Goal: Register for event/course

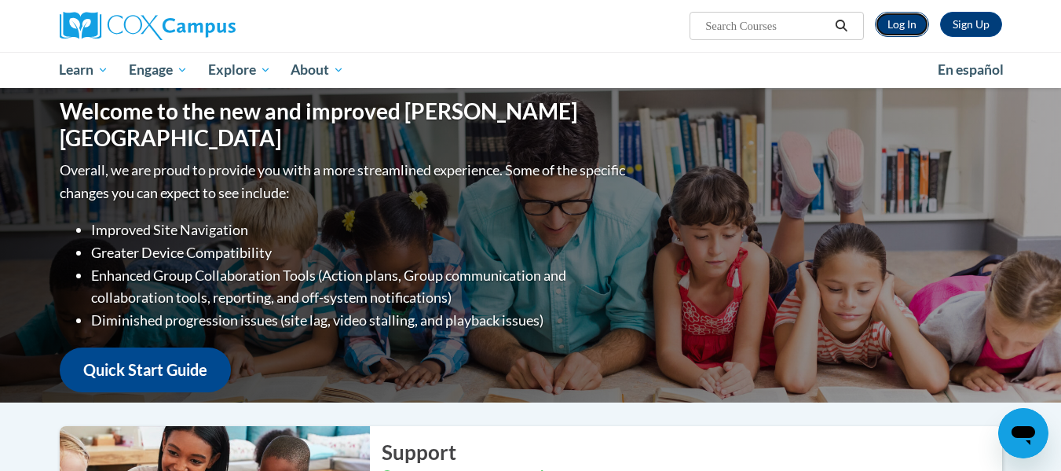
click at [902, 16] on link "Log In" at bounding box center [902, 24] width 54 height 25
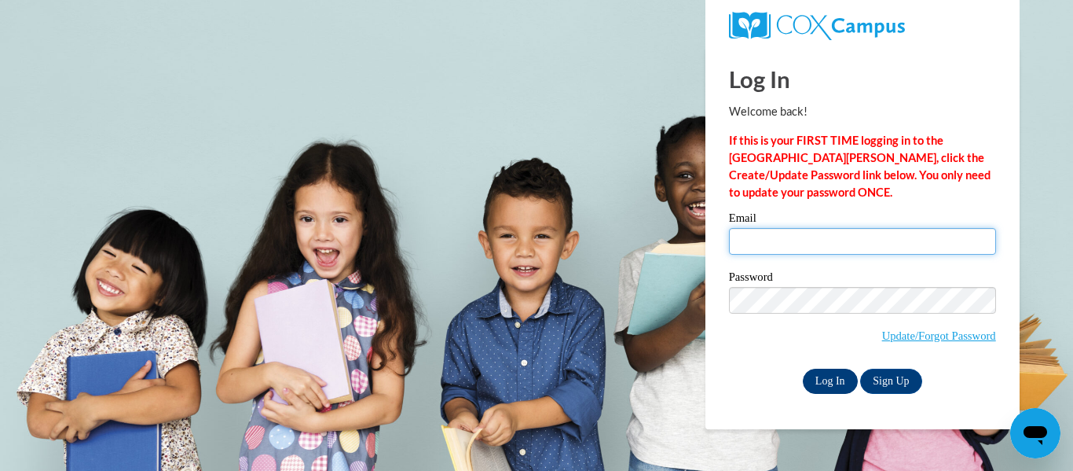
type input "kbloedor@kusd.edu"
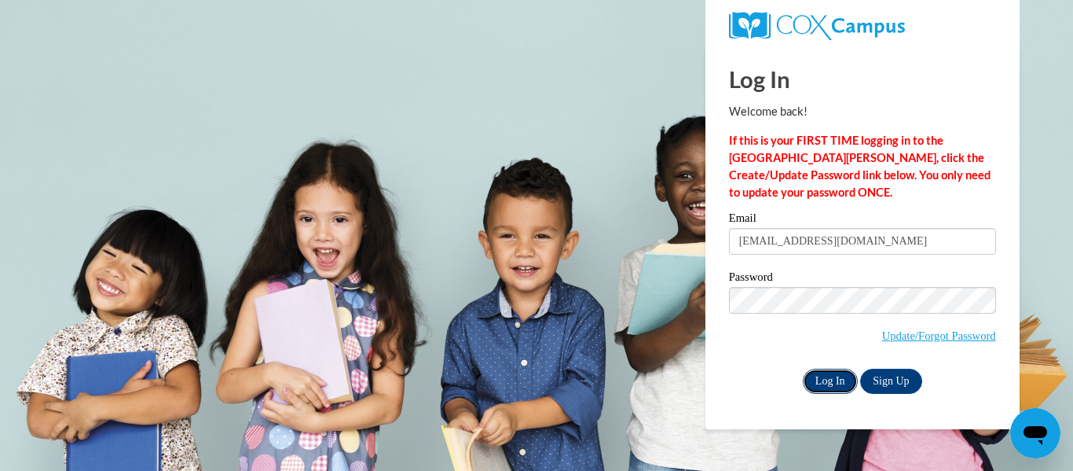
click at [826, 378] on input "Log In" at bounding box center [830, 380] width 55 height 25
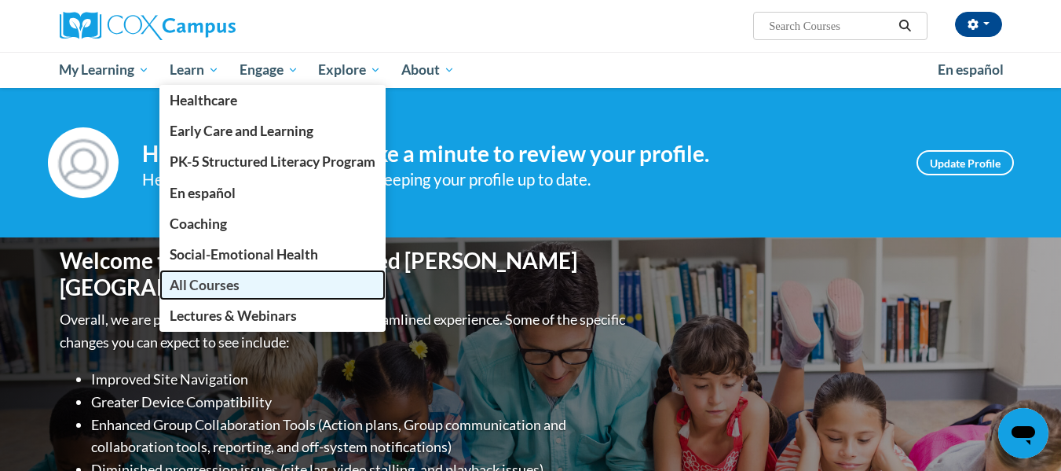
click at [188, 284] on span "All Courses" at bounding box center [205, 285] width 70 height 16
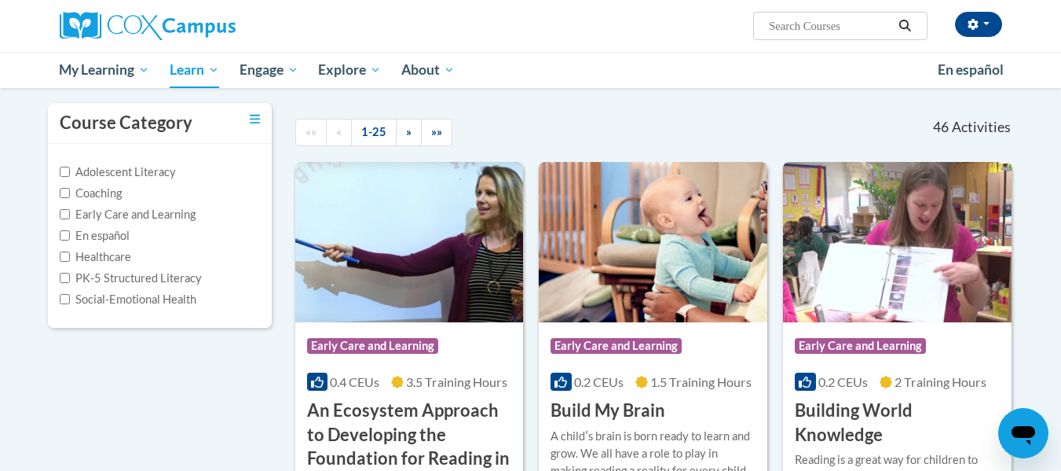
scroll to position [126, 0]
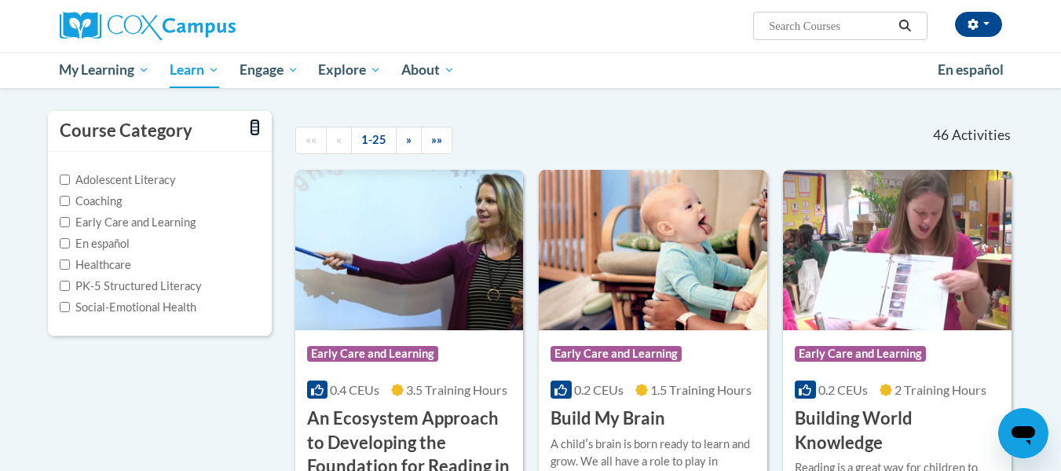
click at [252, 119] on link "Toggle collapse" at bounding box center [255, 127] width 10 height 17
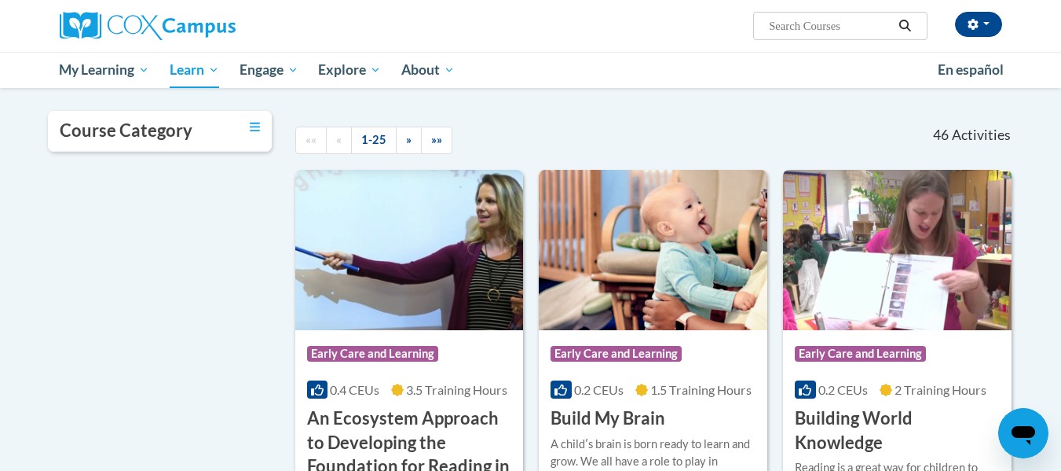
click at [811, 30] on input "Search..." at bounding box center [830, 25] width 126 height 19
type input "response to intervention"
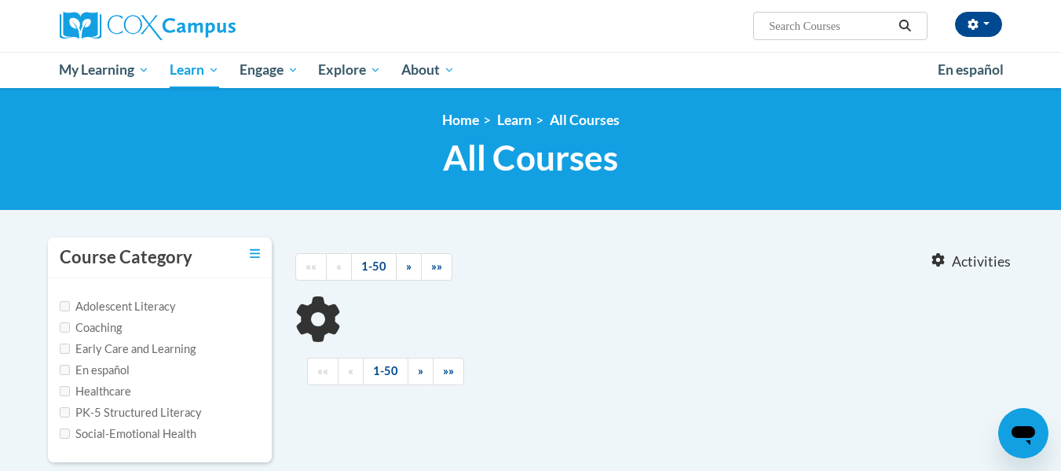
type input "response to intervention"
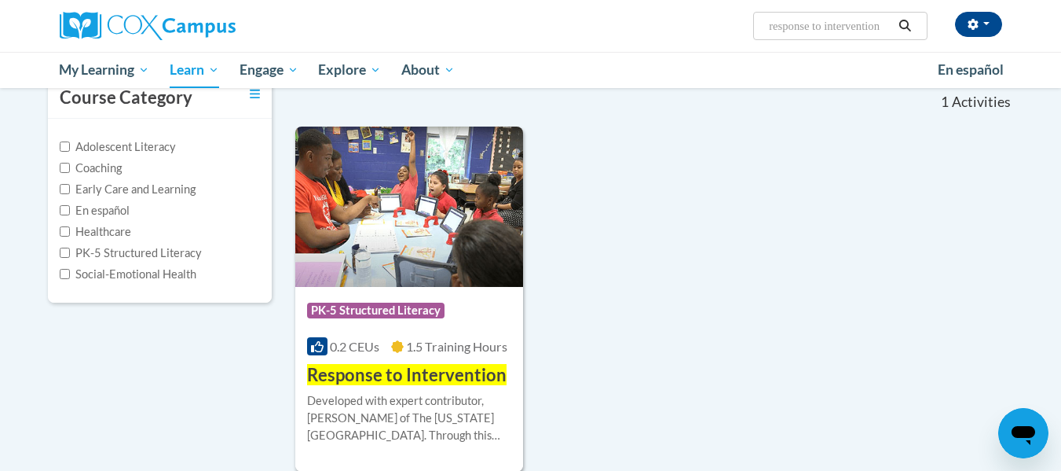
scroll to position [301, 0]
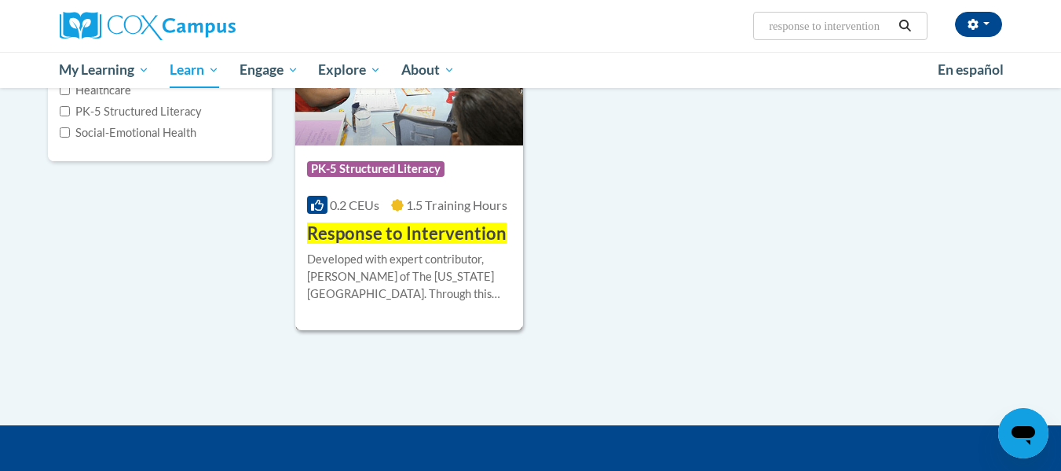
click at [423, 104] on img at bounding box center [409, 65] width 229 height 160
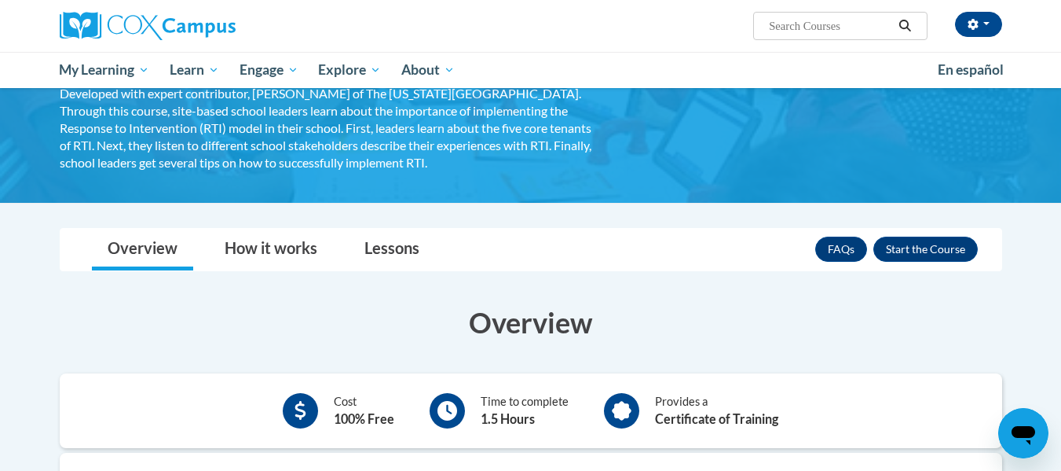
scroll to position [263, 0]
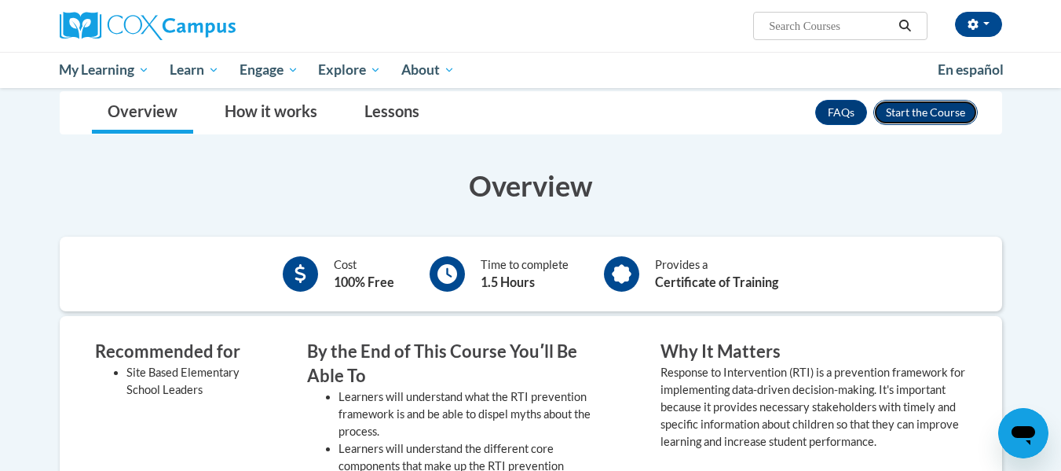
click at [914, 114] on button "Enroll" at bounding box center [926, 112] width 104 height 25
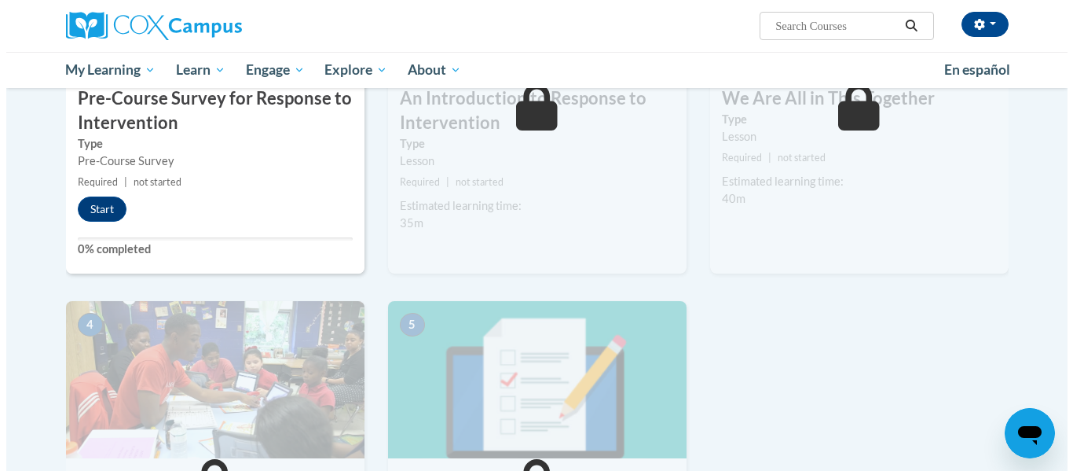
scroll to position [533, 0]
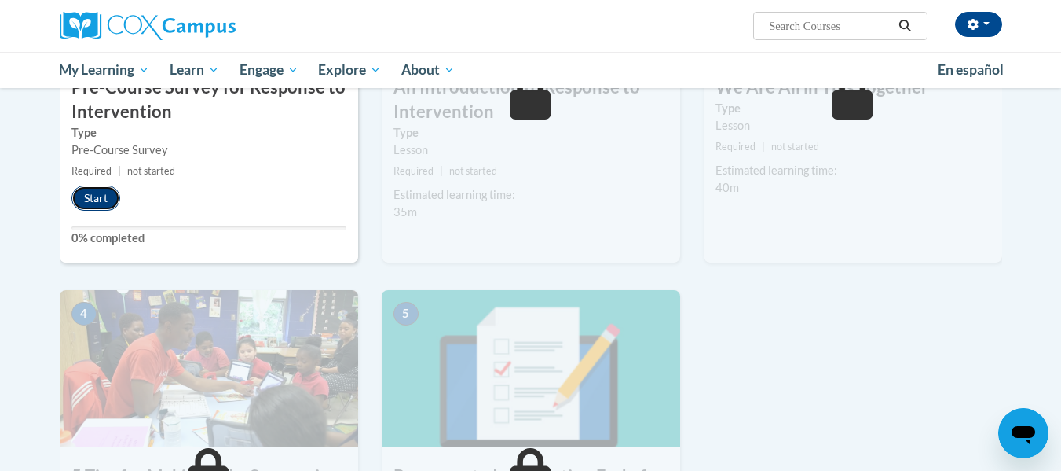
click at [88, 197] on button "Start" at bounding box center [95, 197] width 49 height 25
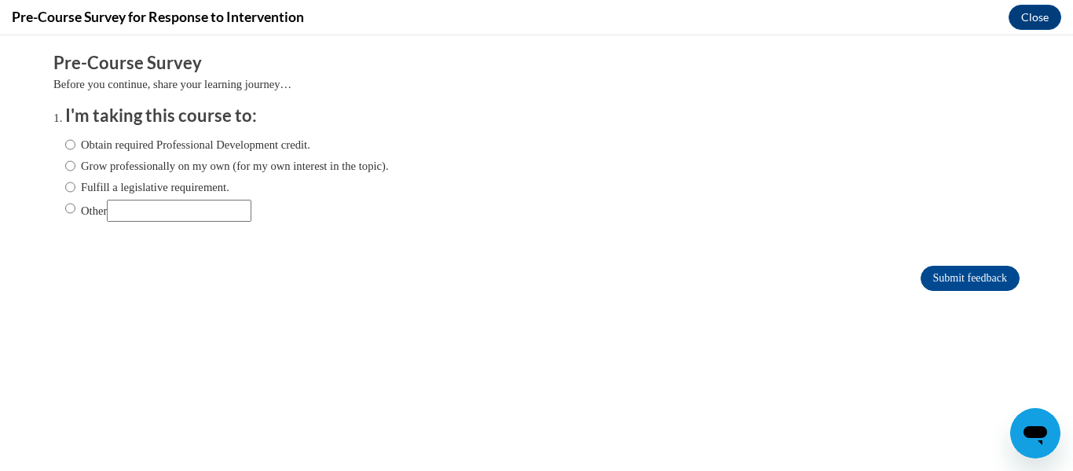
scroll to position [0, 0]
click at [65, 147] on input "Obtain required Professional Development credit." at bounding box center [70, 144] width 10 height 17
radio input "true"
click at [932, 276] on input "Submit feedback" at bounding box center [970, 278] width 99 height 25
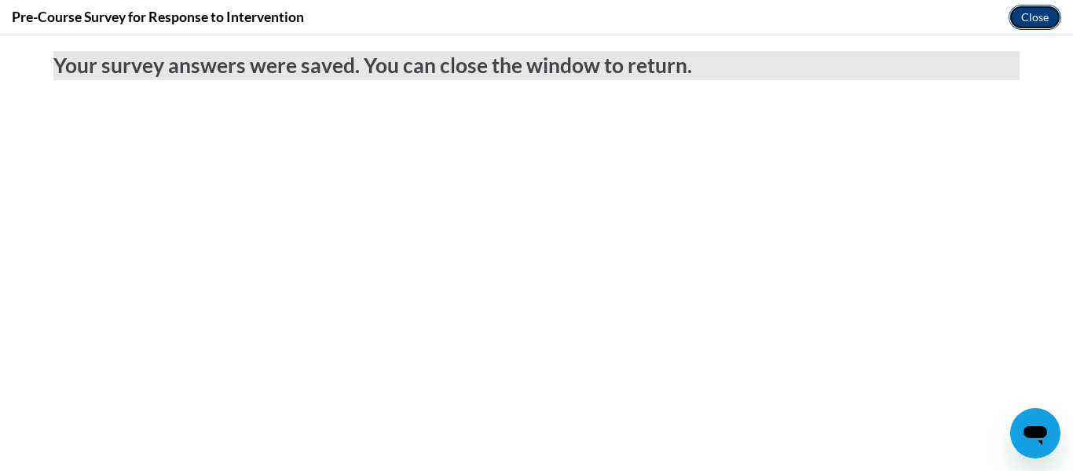
click at [1035, 18] on button "Close" at bounding box center [1035, 17] width 53 height 25
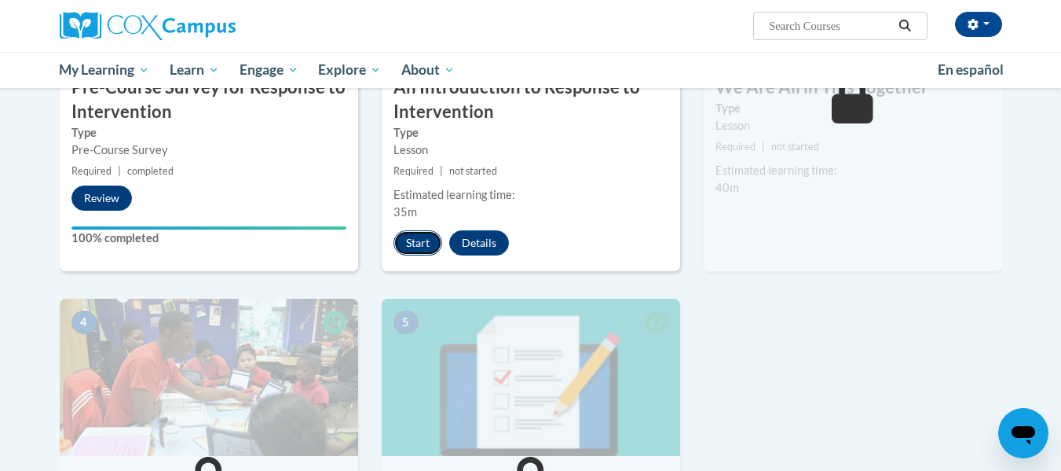
click at [423, 244] on button "Start" at bounding box center [418, 242] width 49 height 25
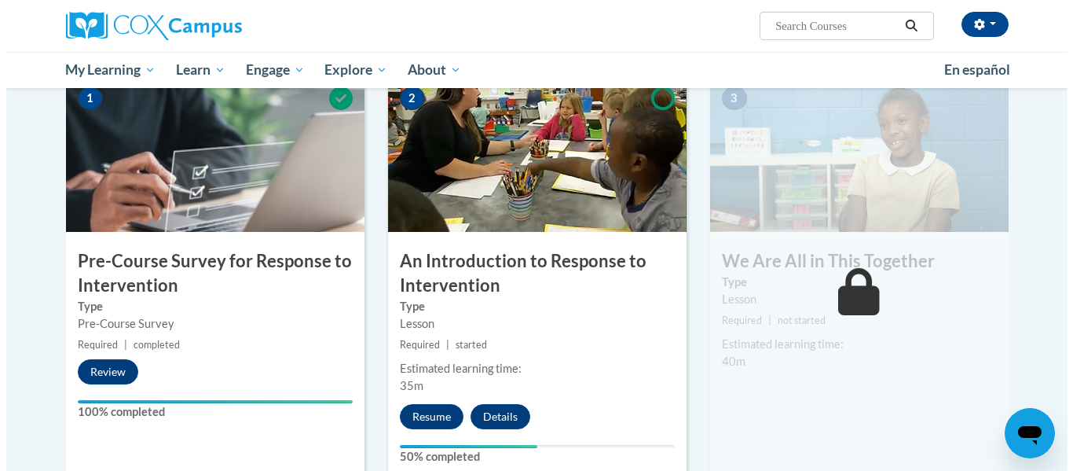
scroll to position [371, 0]
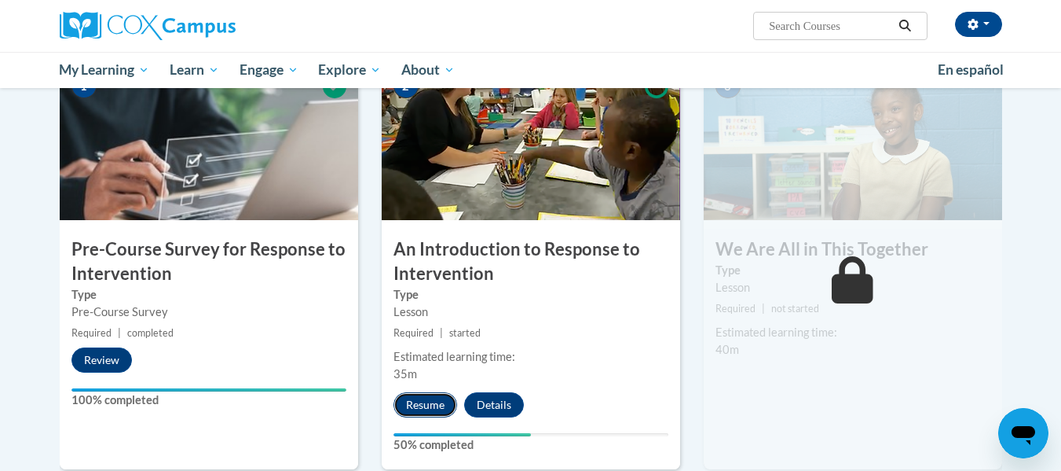
click at [427, 405] on button "Resume" at bounding box center [426, 404] width 64 height 25
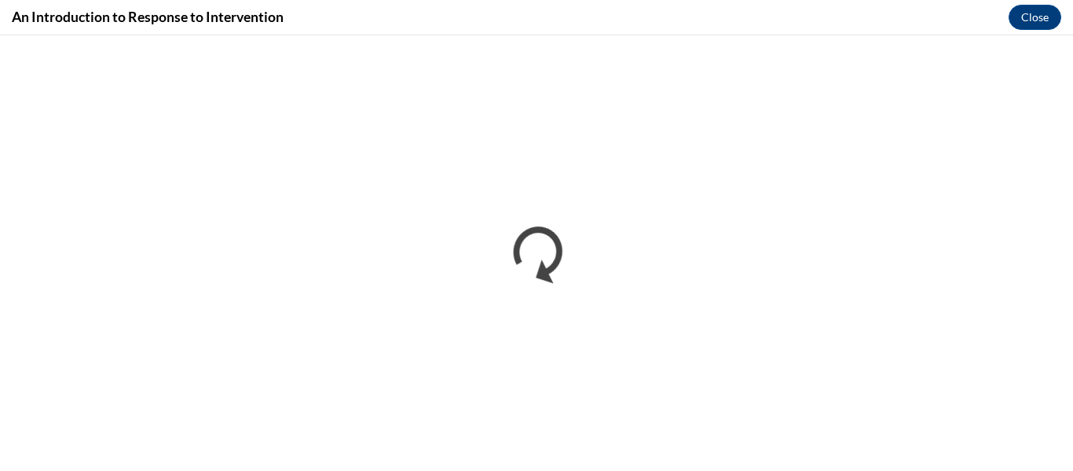
scroll to position [0, 0]
